Goal: Information Seeking & Learning: Learn about a topic

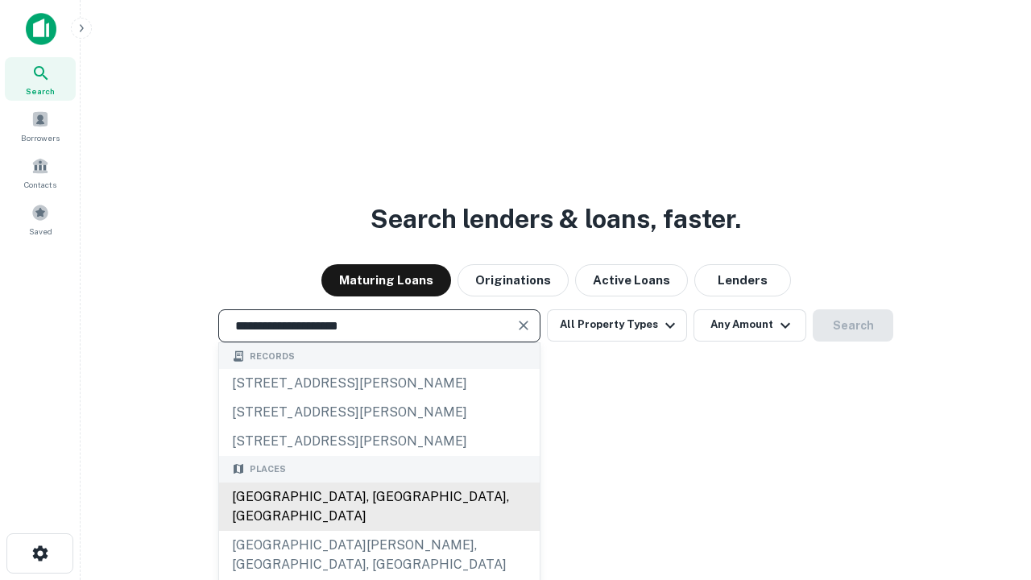
click at [379, 531] on div "[GEOGRAPHIC_DATA], [GEOGRAPHIC_DATA], [GEOGRAPHIC_DATA]" at bounding box center [379, 506] width 321 height 48
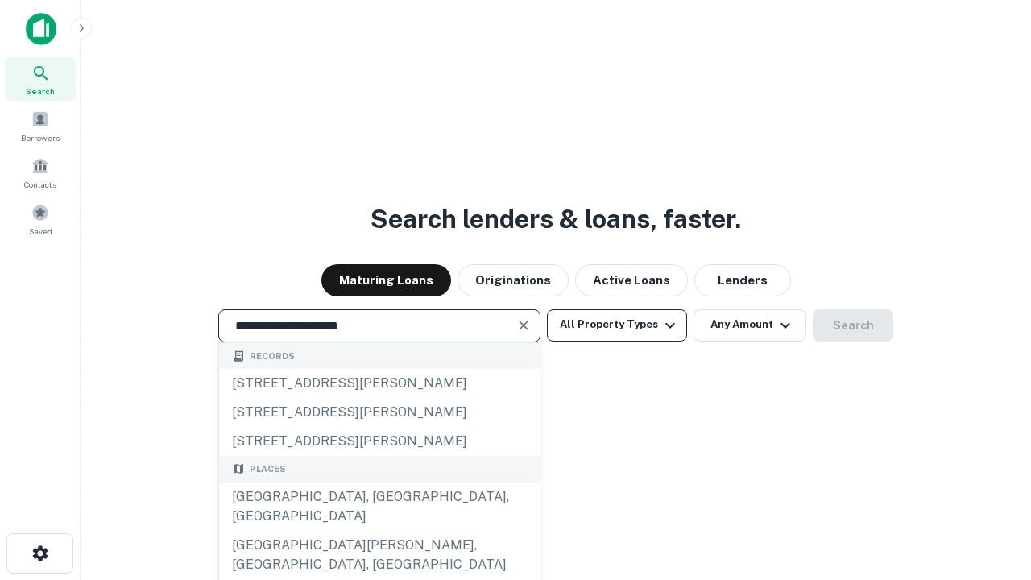
type input "**********"
click at [617, 325] on button "All Property Types" at bounding box center [617, 325] width 140 height 32
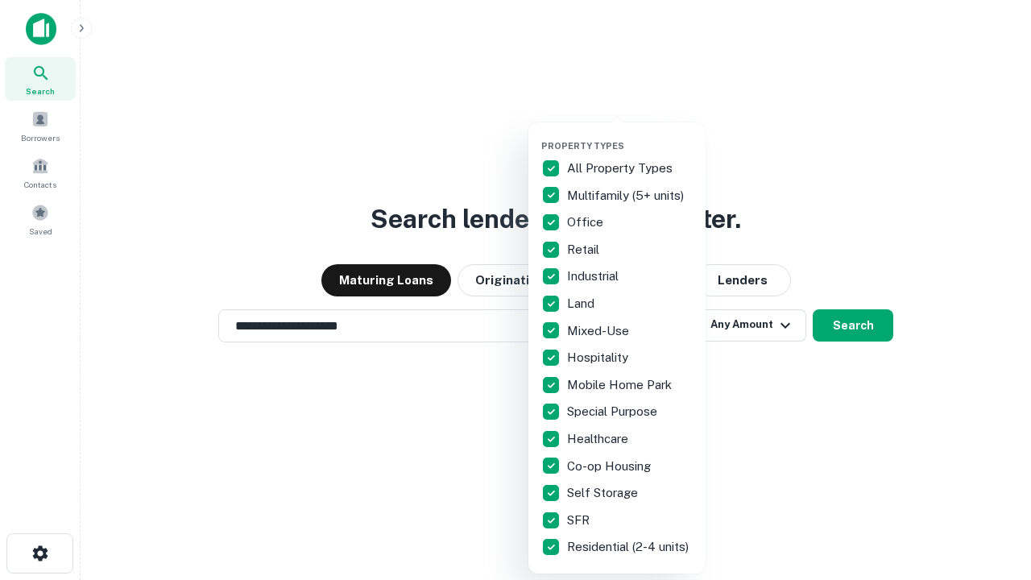
click at [630, 135] on button "button" at bounding box center [629, 135] width 177 height 1
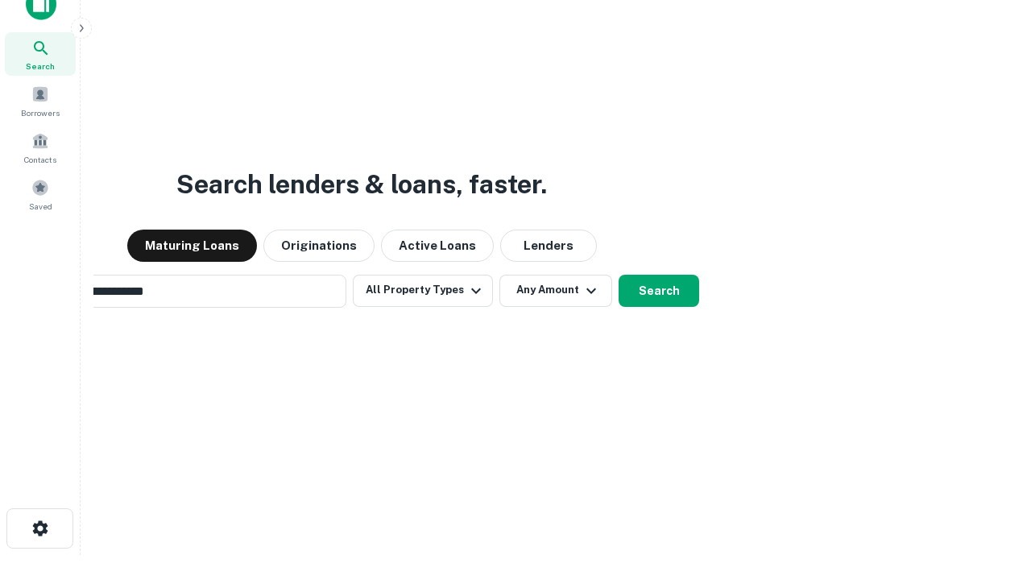
scroll to position [26, 0]
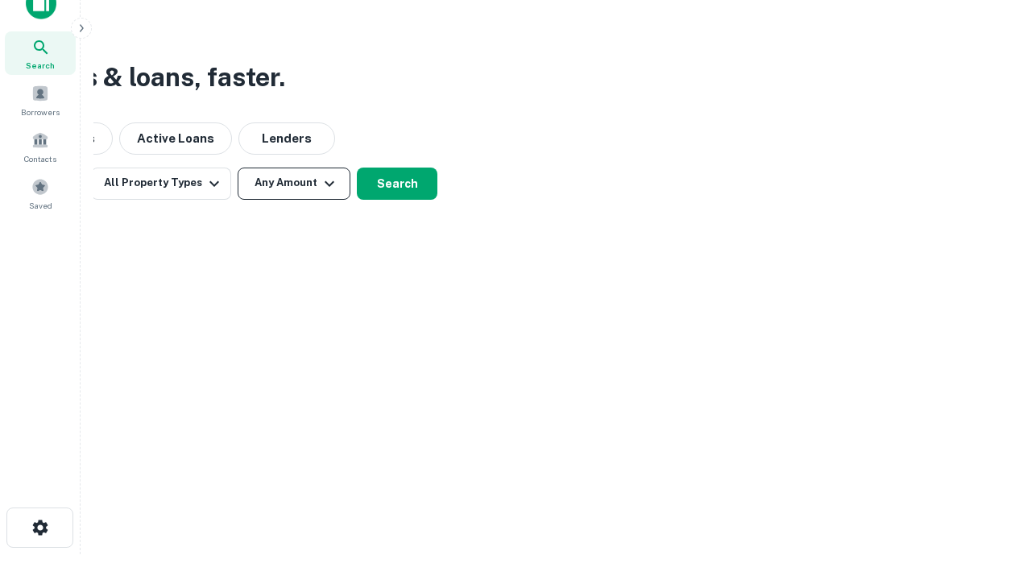
click at [294, 183] on button "Any Amount" at bounding box center [294, 184] width 113 height 32
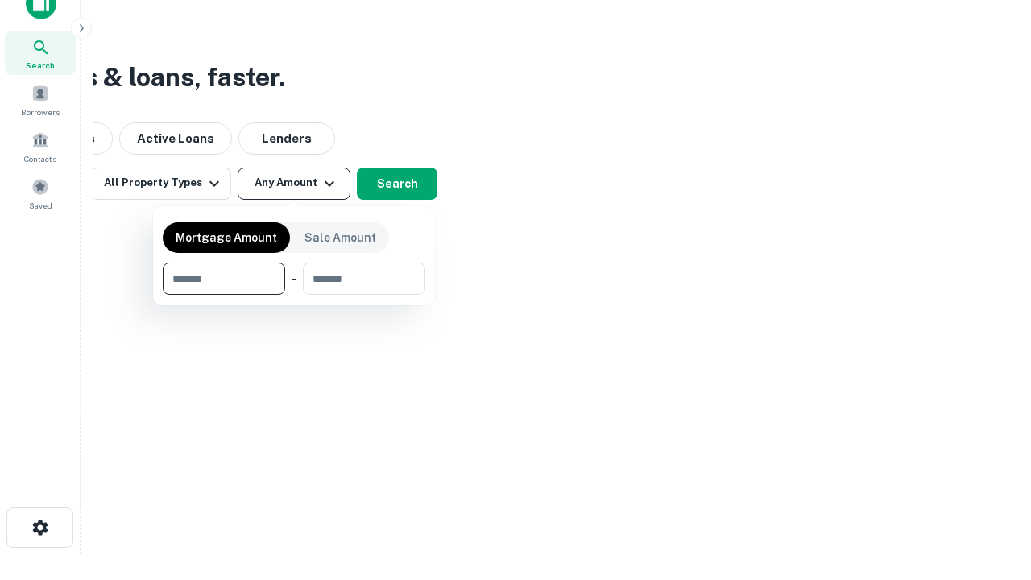
type input "*******"
click at [294, 295] on button "button" at bounding box center [294, 295] width 263 height 1
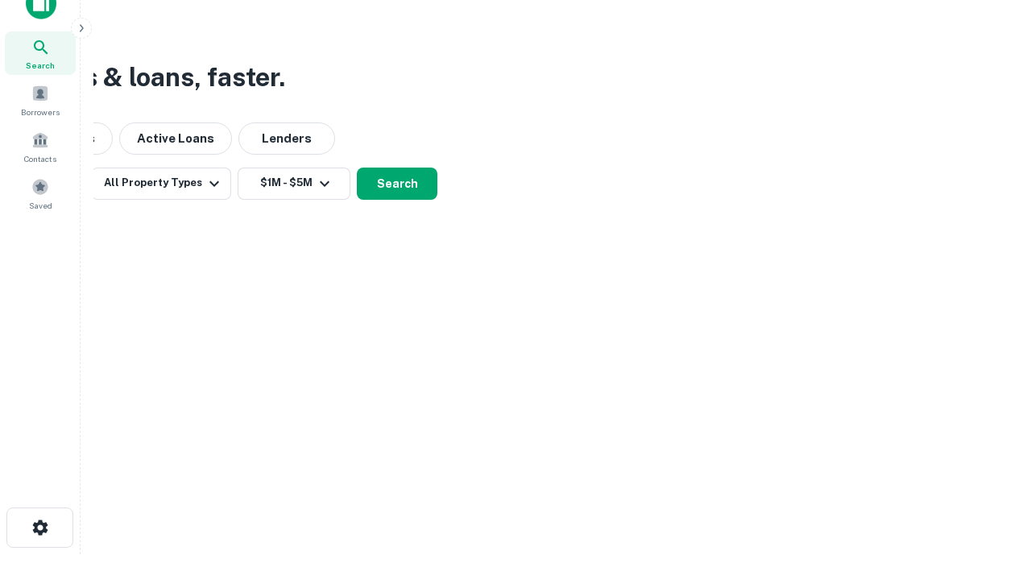
scroll to position [10, 297]
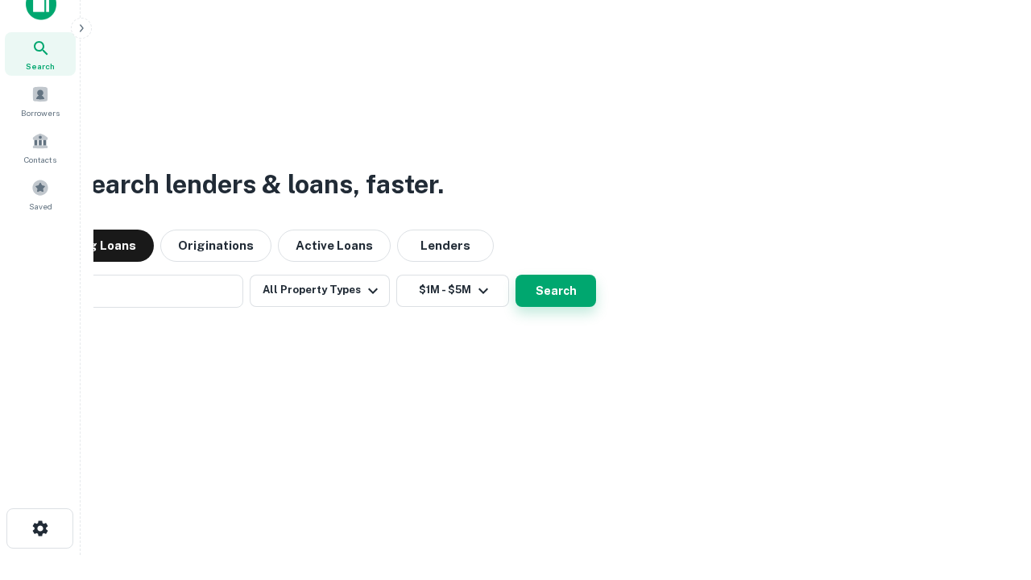
click at [515, 275] on button "Search" at bounding box center [555, 291] width 81 height 32
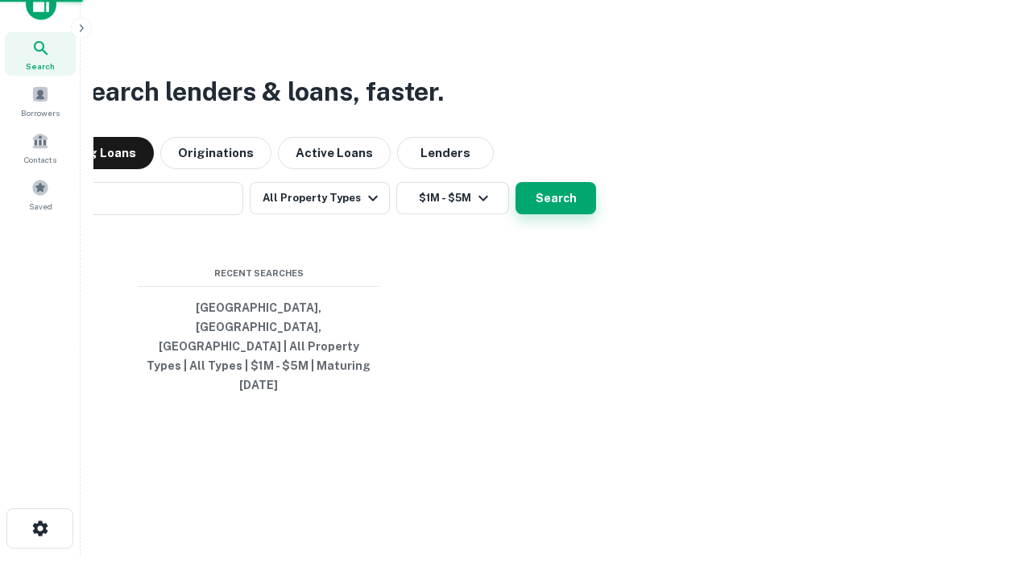
scroll to position [43, 456]
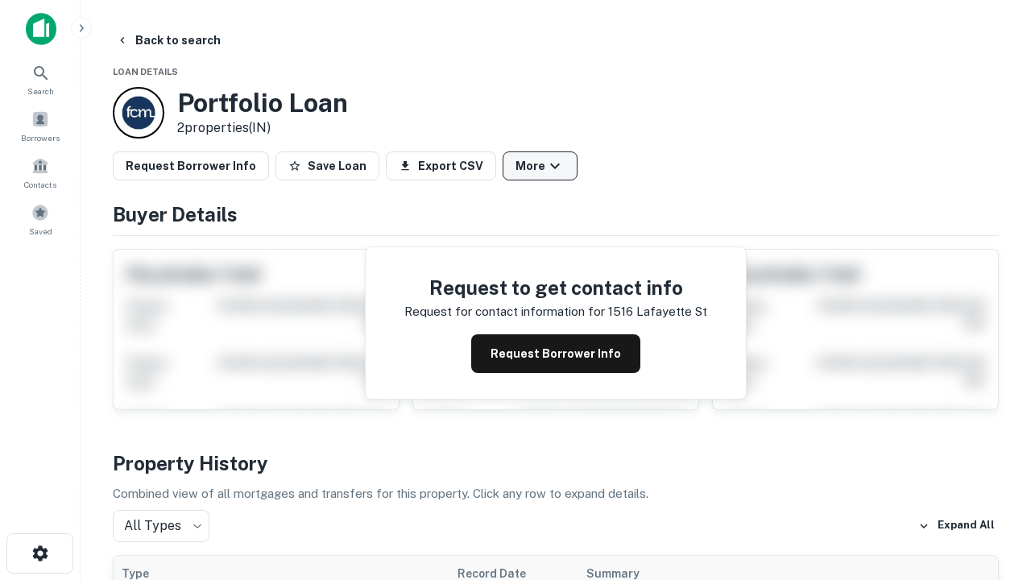
click at [540, 166] on button "More" at bounding box center [540, 165] width 75 height 29
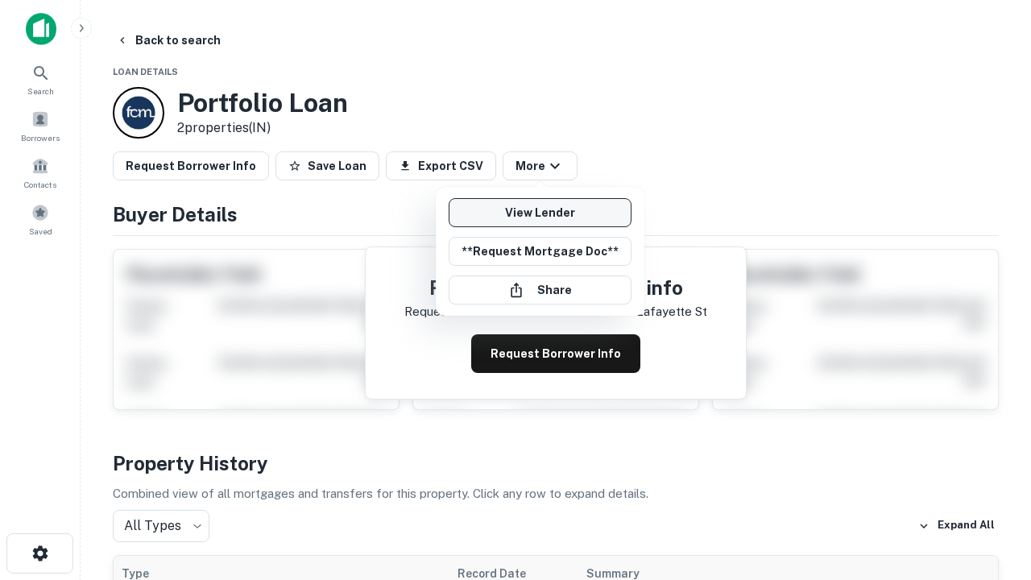
click at [540, 213] on link "View Lender" at bounding box center [540, 212] width 183 height 29
